Goal: Information Seeking & Learning: Find specific fact

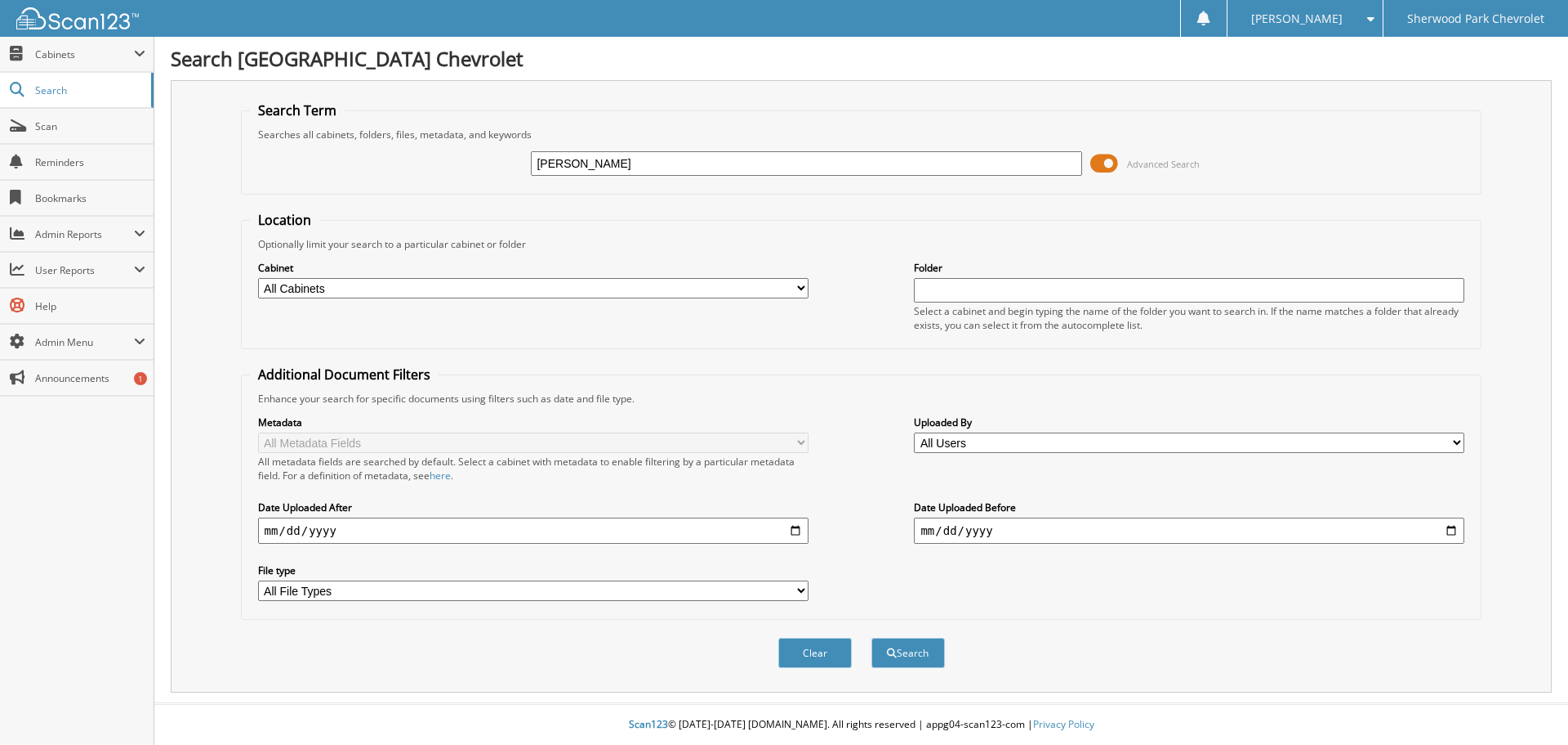
type input "[PERSON_NAME]"
click at [872, 638] on button "Search" at bounding box center [909, 653] width 74 height 30
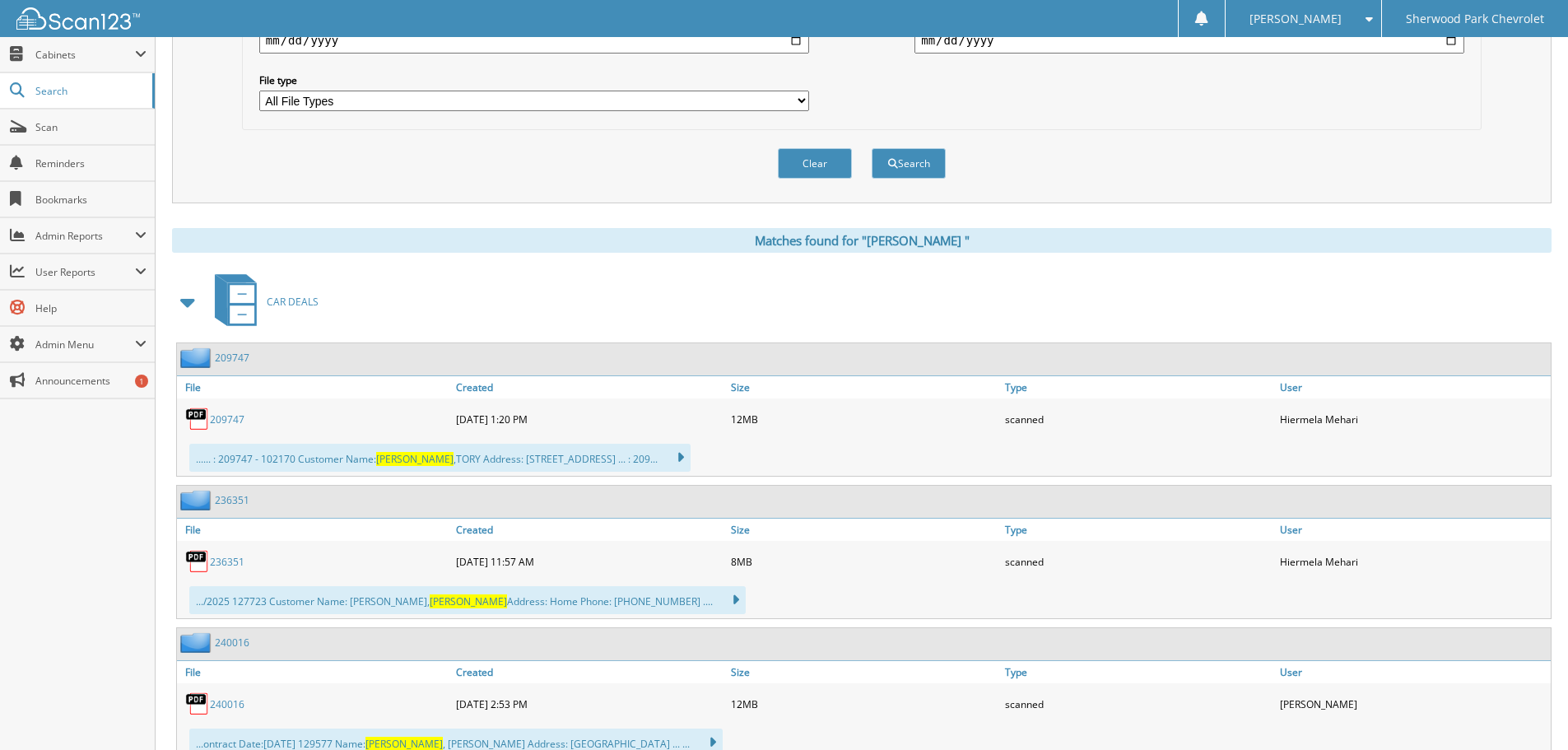
scroll to position [740, 0]
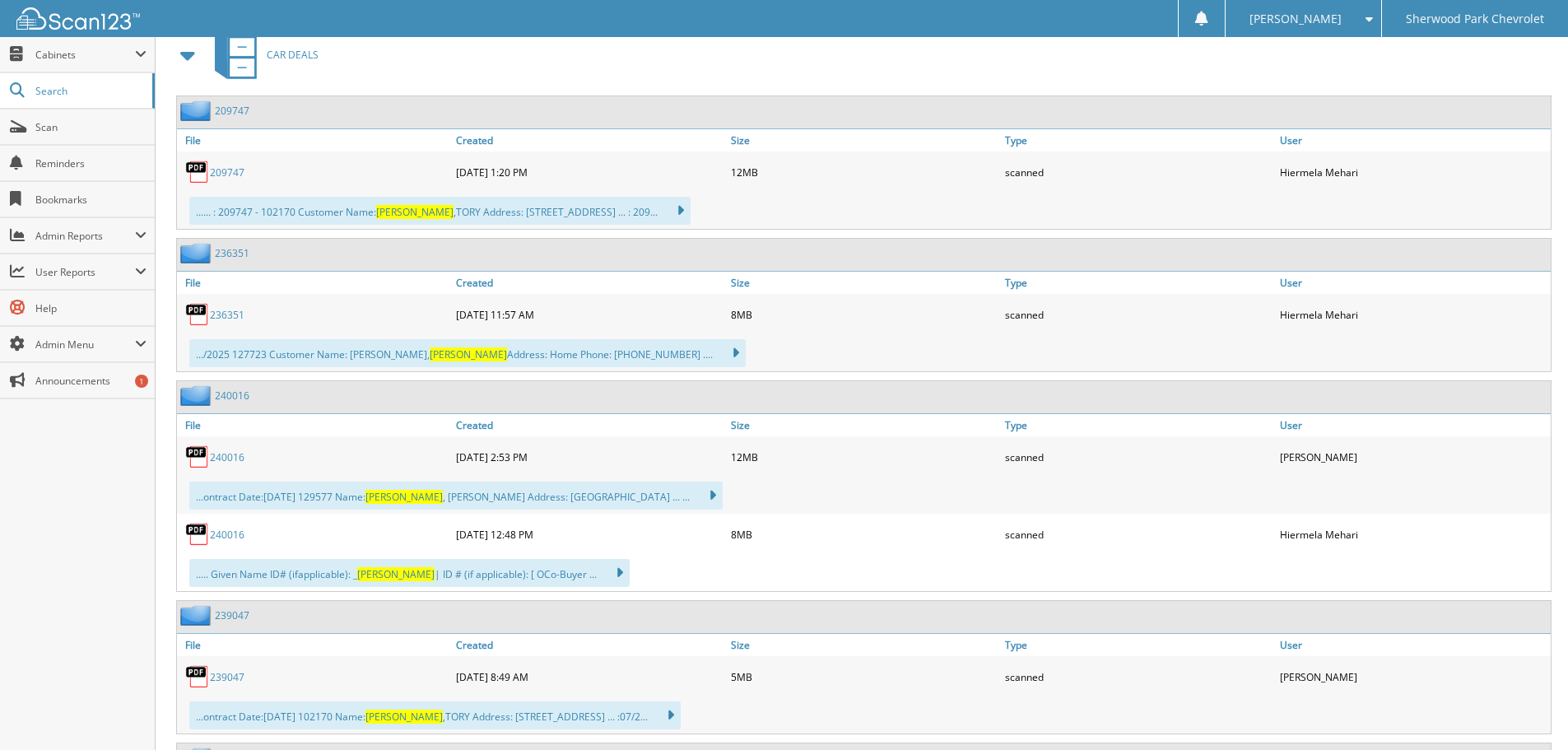
click at [232, 165] on link "2 0 9 7 4 7" at bounding box center [227, 172] width 34 height 14
click at [228, 109] on link "2 0 9 7 4 7" at bounding box center [232, 110] width 34 height 14
